Goal: Task Accomplishment & Management: Use online tool/utility

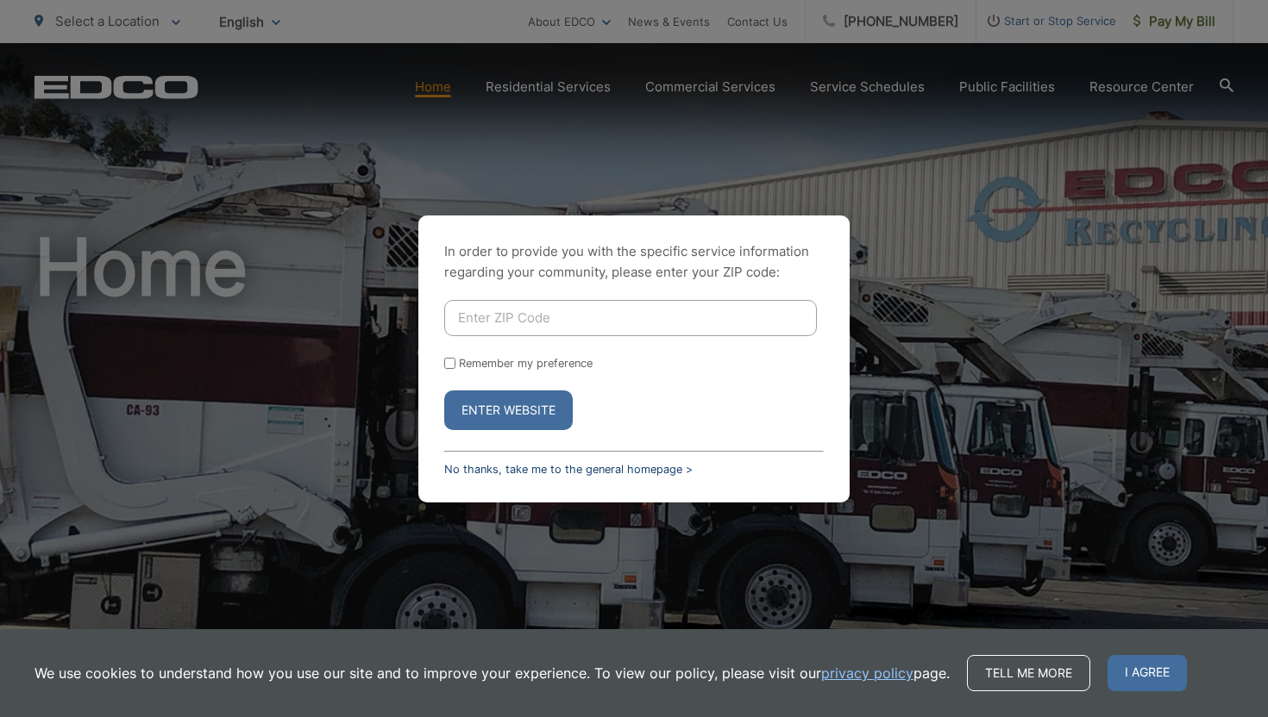
click at [498, 473] on link "No thanks, take me to the general homepage >" at bounding box center [568, 469] width 248 height 13
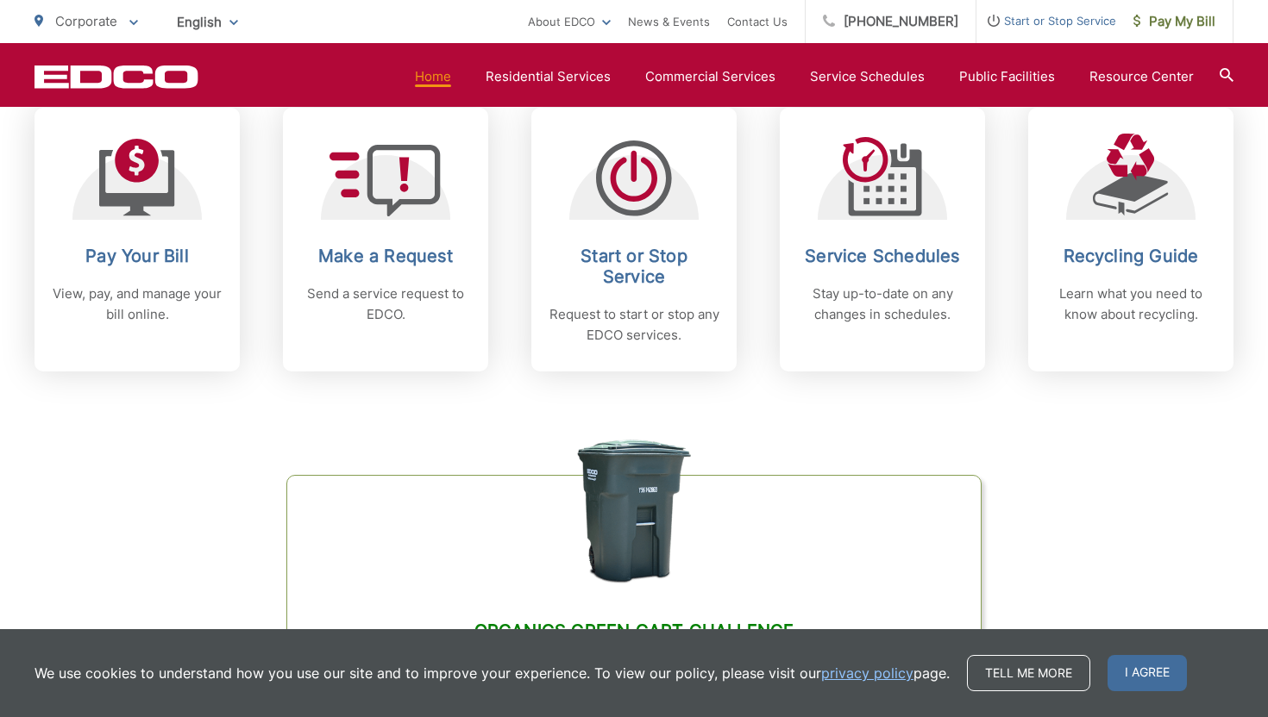
scroll to position [766, 0]
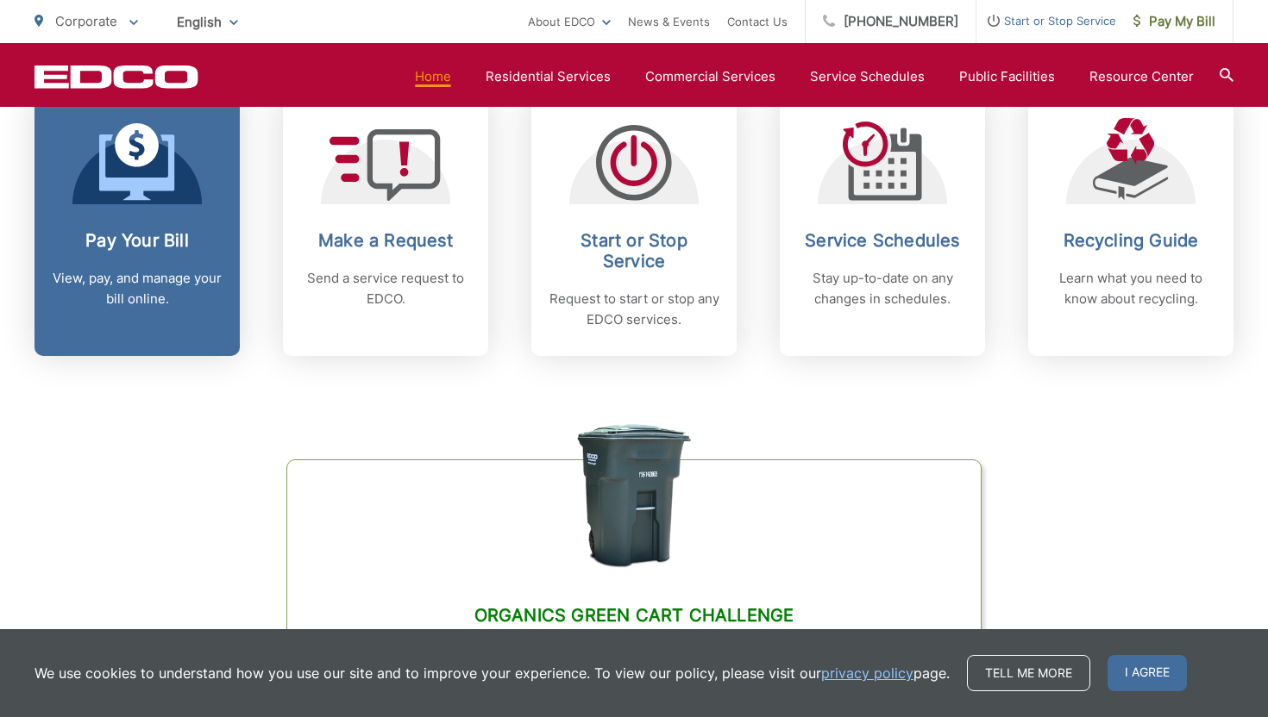
click at [78, 281] on p "View, pay, and manage your bill online." at bounding box center [137, 288] width 171 height 41
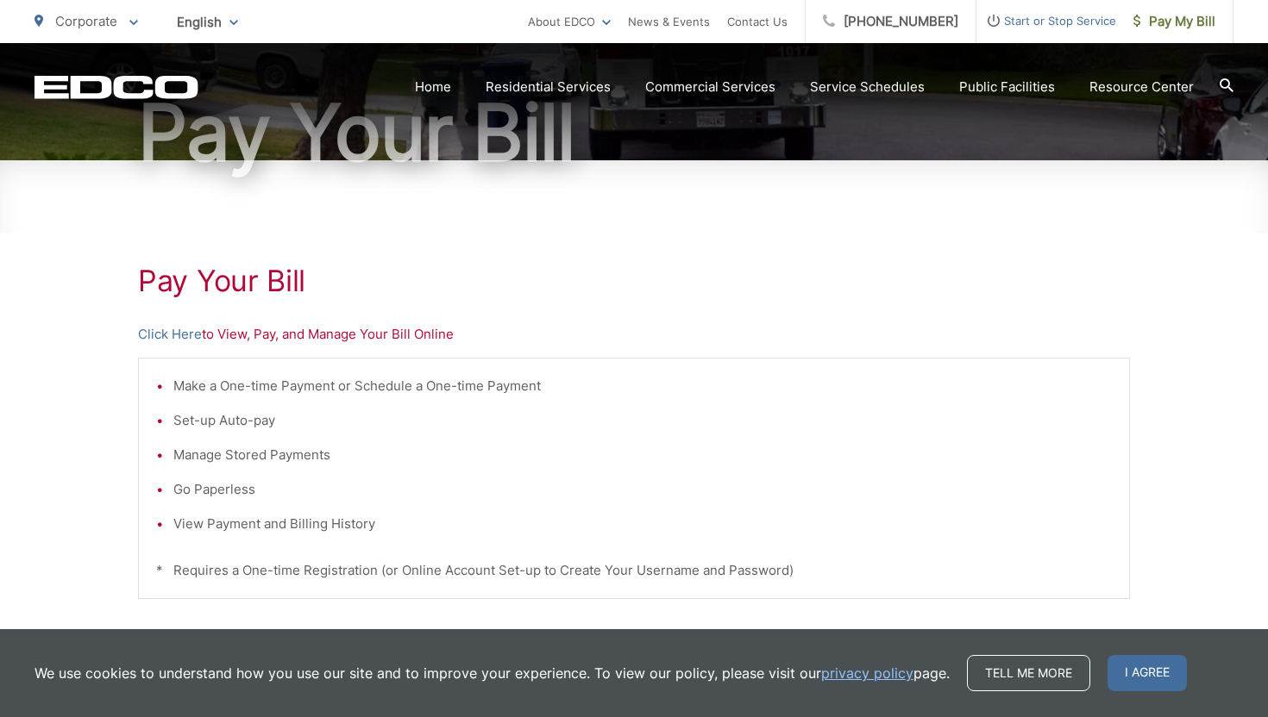
scroll to position [187, 0]
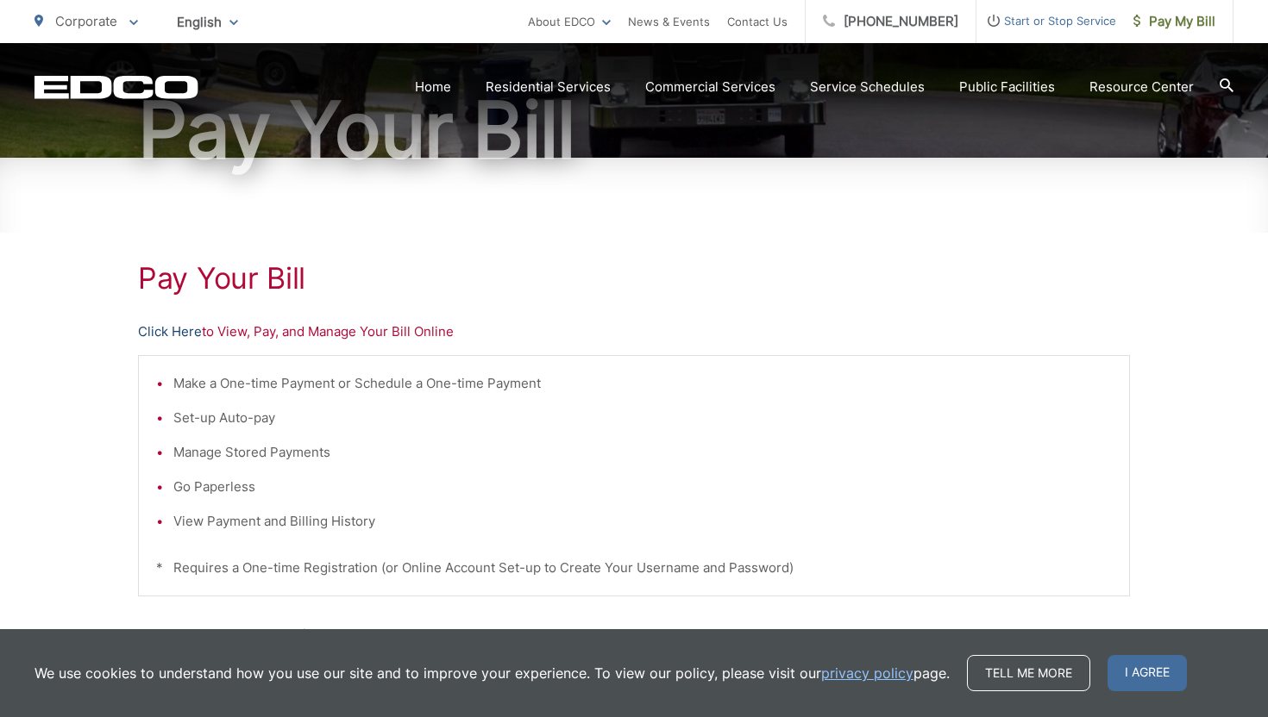
click at [160, 329] on link "Click Here" at bounding box center [170, 332] width 64 height 21
